Goal: Use online tool/utility: Utilize a website feature to perform a specific function

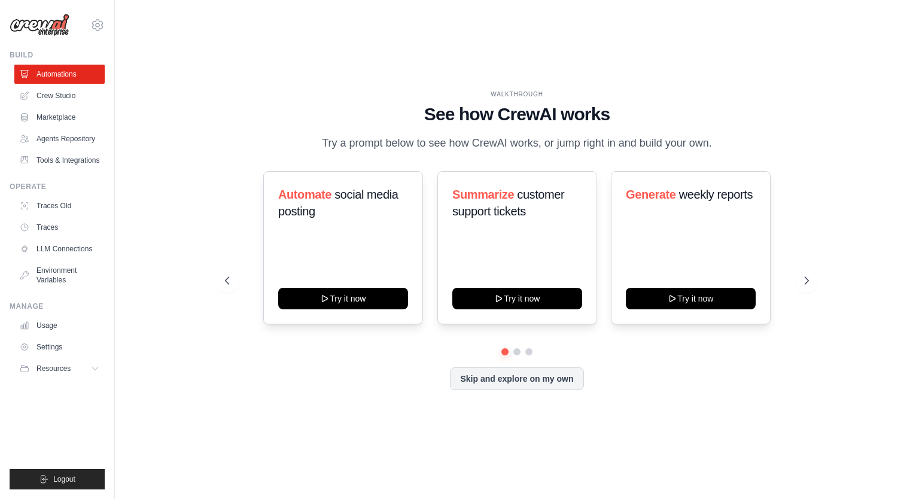
click at [420, 81] on div "WALKTHROUGH See how [PERSON_NAME] works Try a prompt below to see how [PERSON_N…" at bounding box center [517, 249] width 766 height 475
click at [48, 142] on link "Agents Repository" at bounding box center [61, 138] width 90 height 19
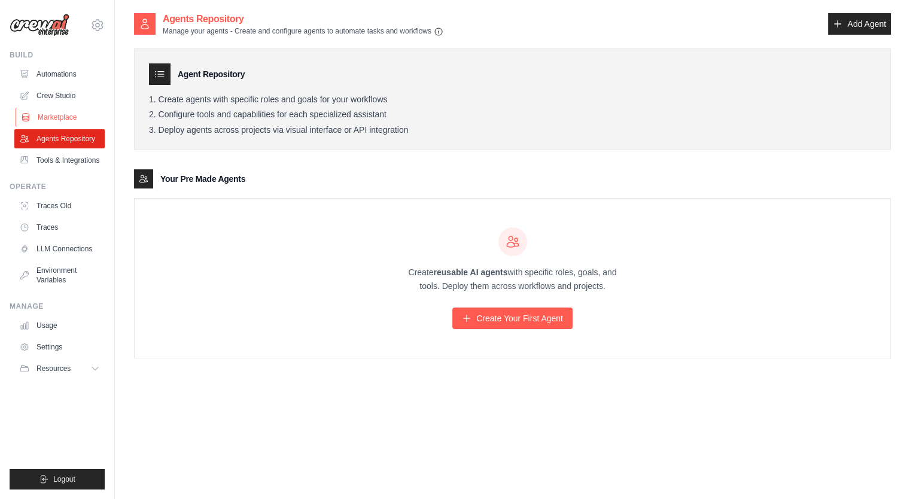
click at [77, 112] on link "Marketplace" at bounding box center [61, 117] width 90 height 19
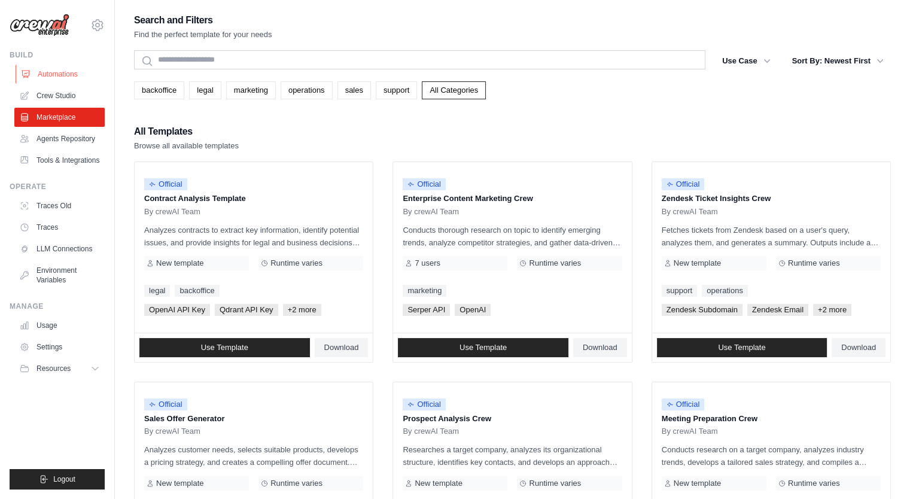
click at [54, 68] on link "Automations" at bounding box center [61, 74] width 90 height 19
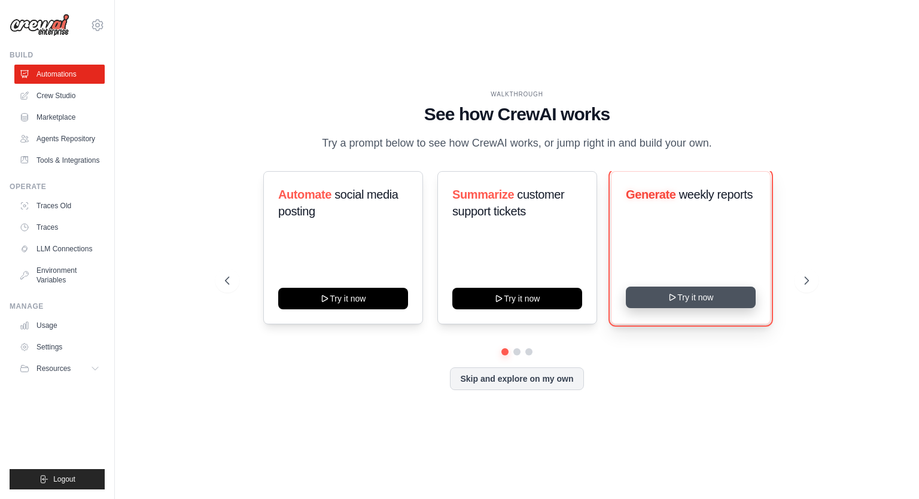
click at [690, 292] on button "Try it now" at bounding box center [691, 298] width 130 height 22
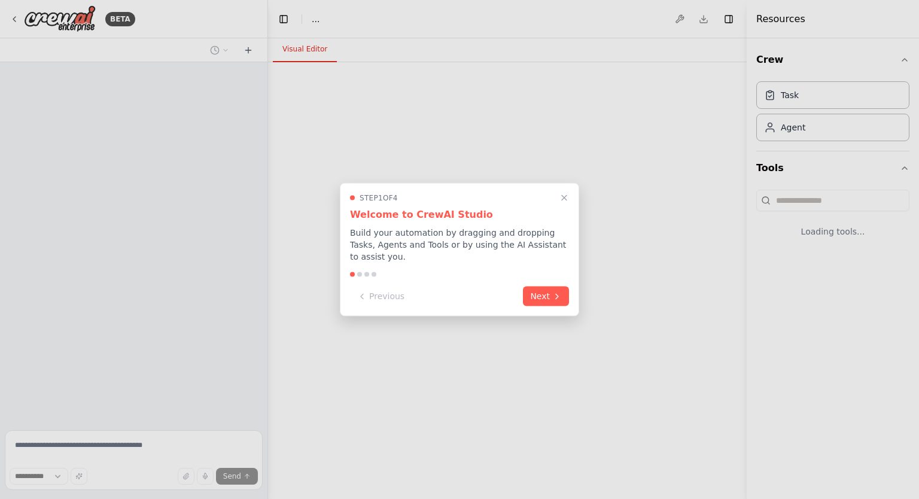
select select "****"
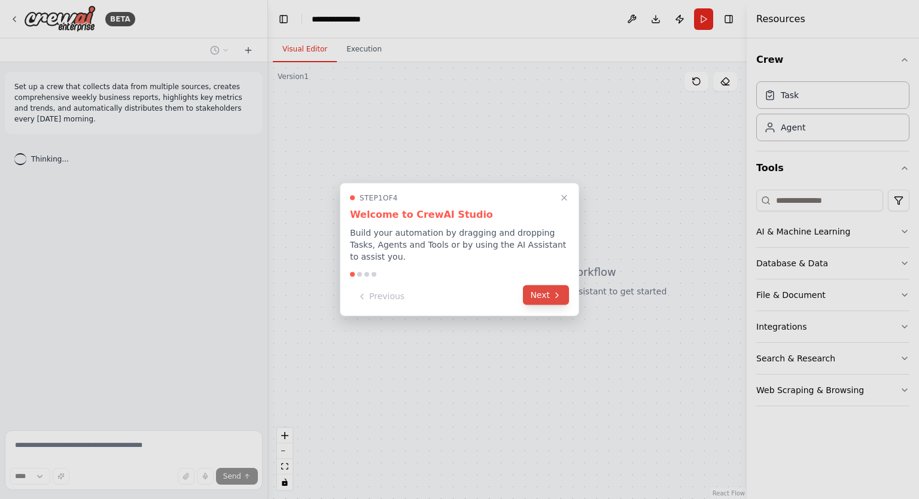
click at [553, 290] on icon at bounding box center [557, 295] width 10 height 10
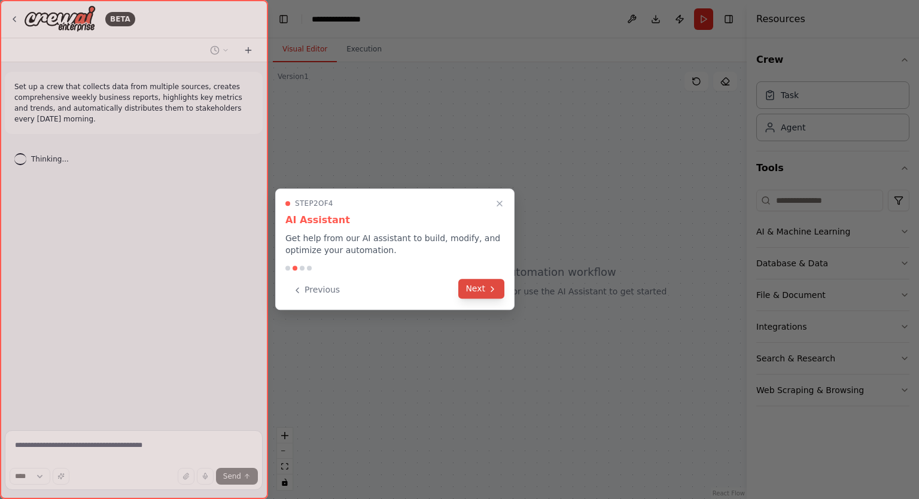
click at [497, 291] on icon at bounding box center [493, 289] width 10 height 10
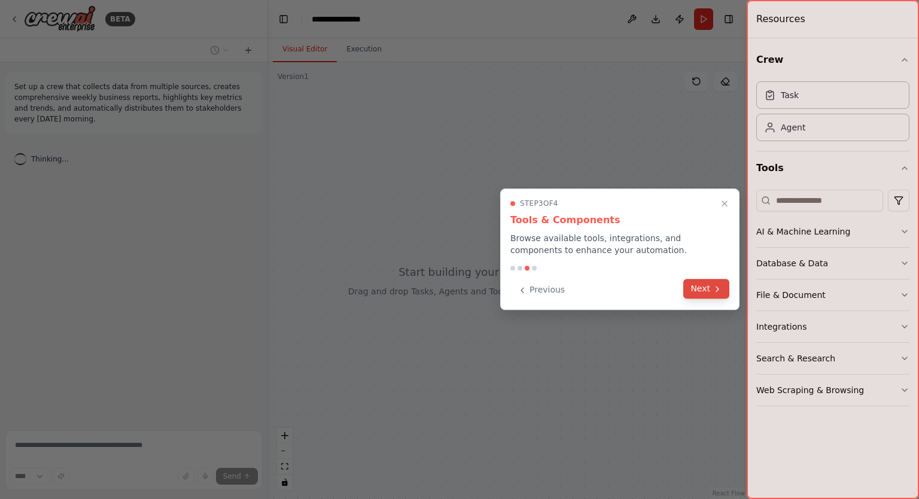
click at [702, 288] on button "Next" at bounding box center [706, 289] width 46 height 20
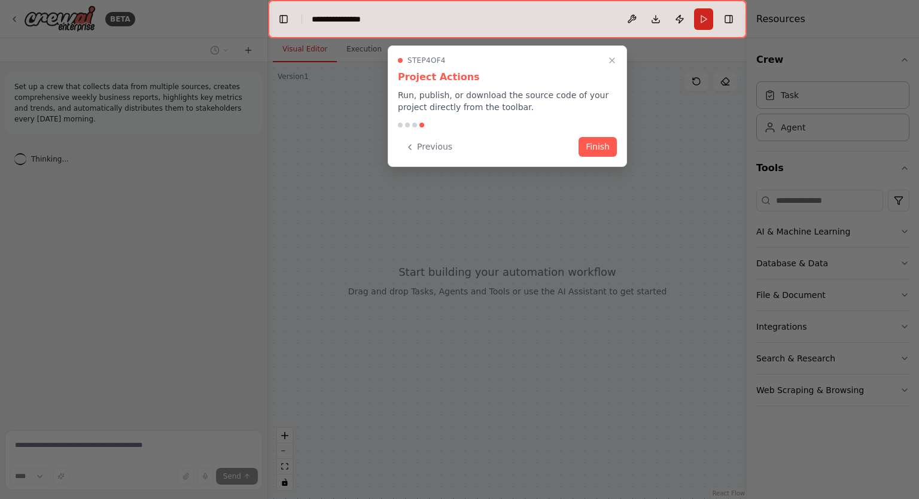
click at [601, 147] on button "Finish" at bounding box center [598, 147] width 38 height 20
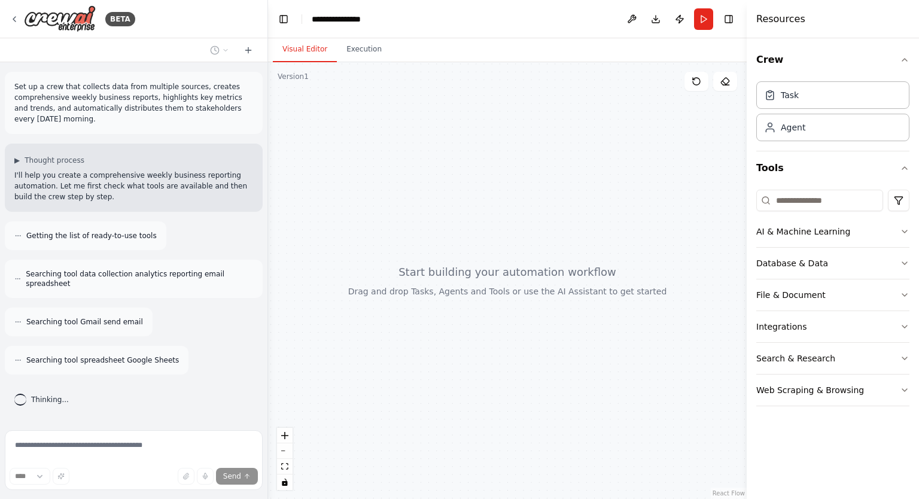
scroll to position [28, 0]
